Goal: Information Seeking & Learning: Learn about a topic

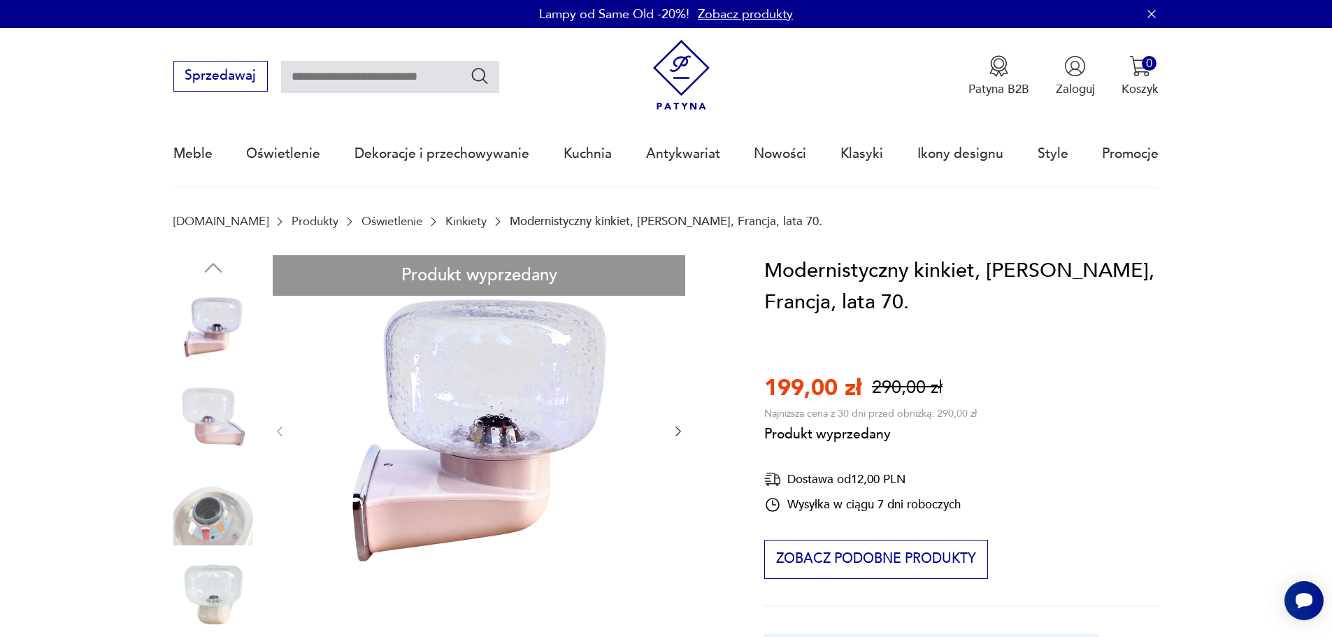
drag, startPoint x: 220, startPoint y: 316, endPoint x: 215, endPoint y: 140, distance: 176.3
